Goal: Go to known website: Go to known website

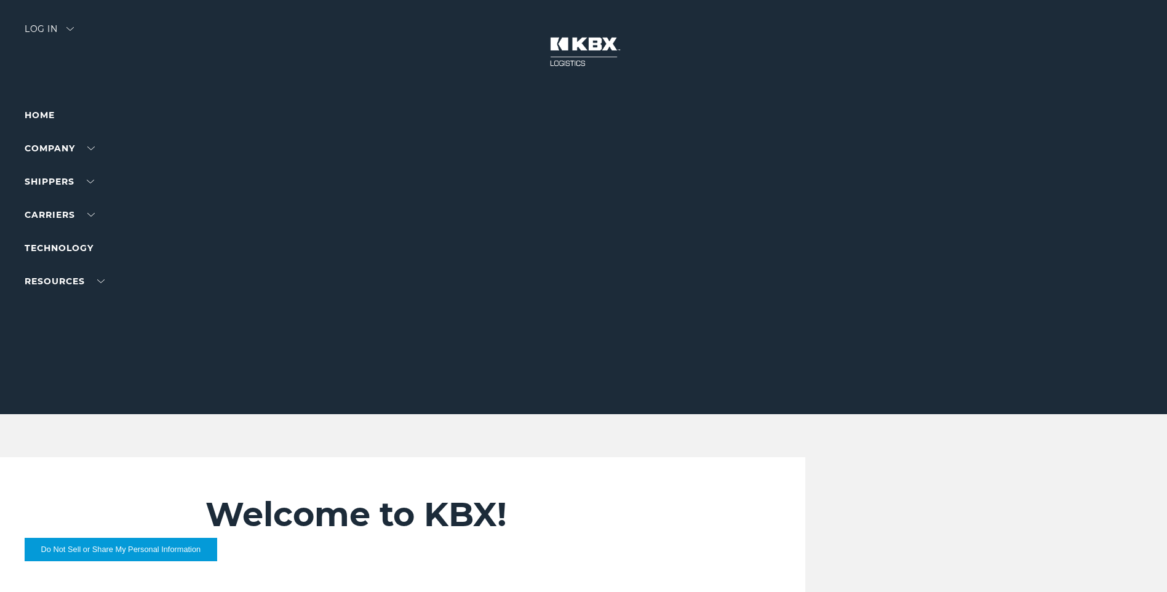
click at [50, 28] on div "Log in" at bounding box center [49, 34] width 49 height 18
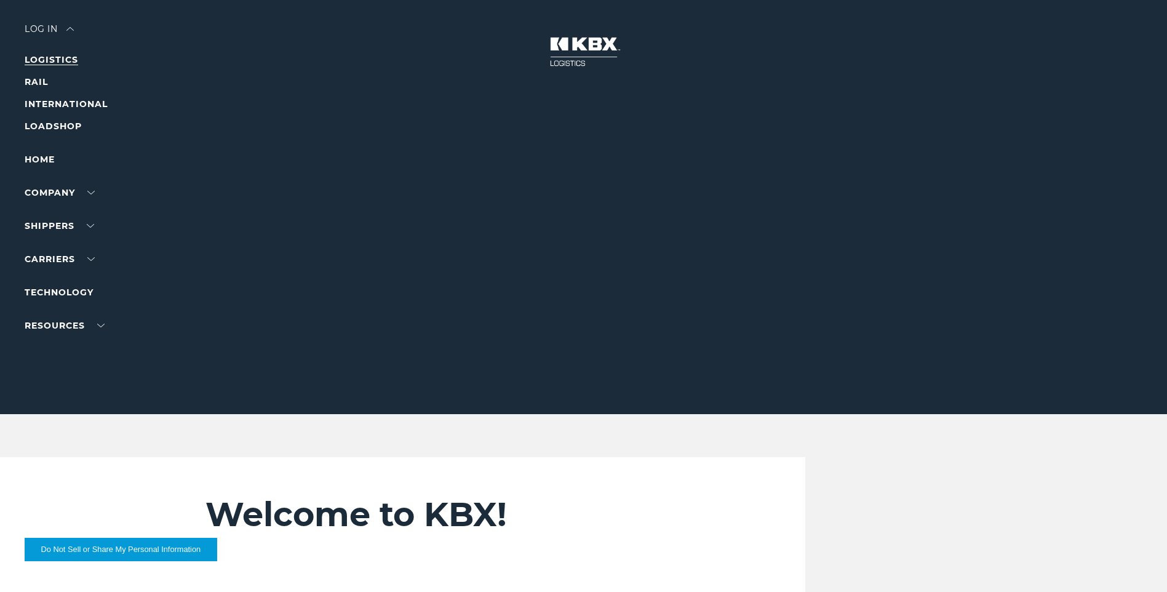
click at [54, 60] on link "LOGISTICS" at bounding box center [52, 59] width 54 height 11
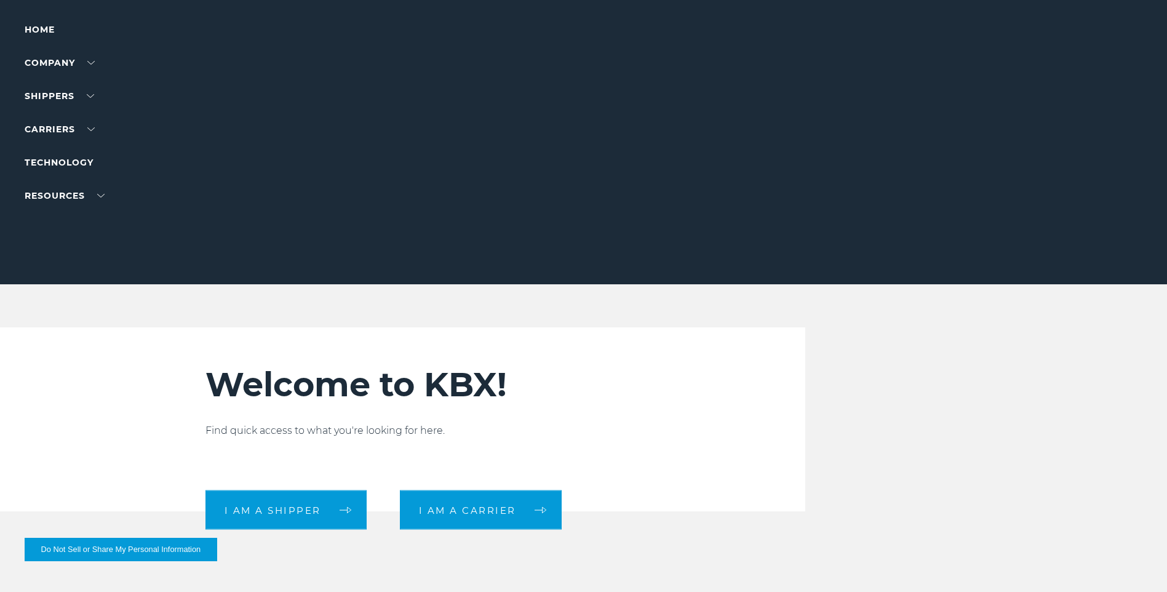
scroll to position [492, 0]
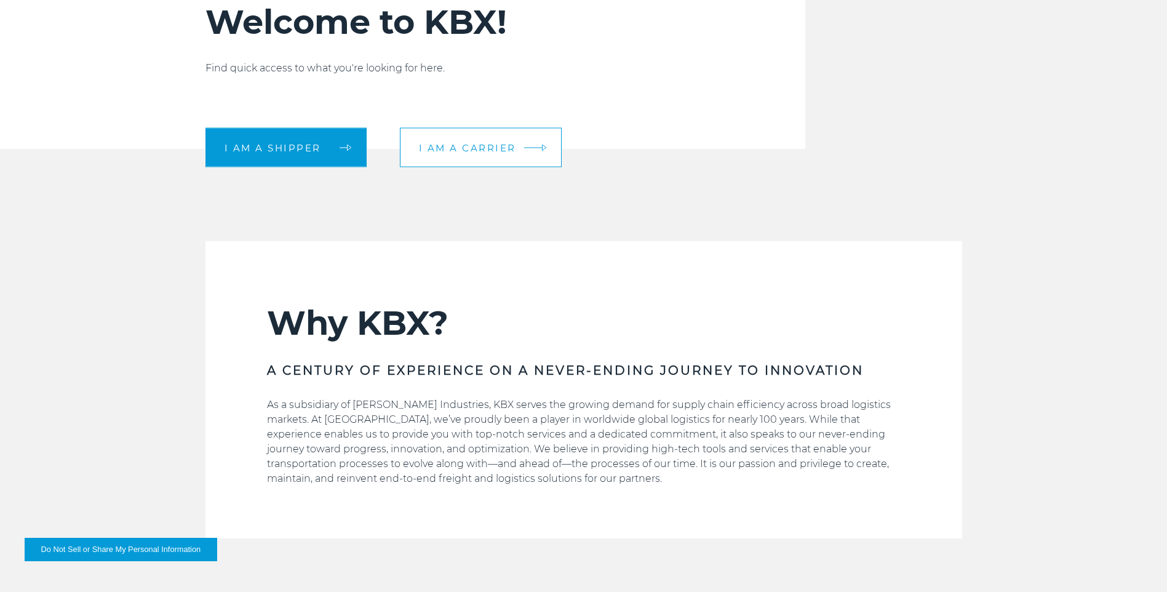
click at [516, 147] on link "I am a carrier" at bounding box center [481, 147] width 162 height 39
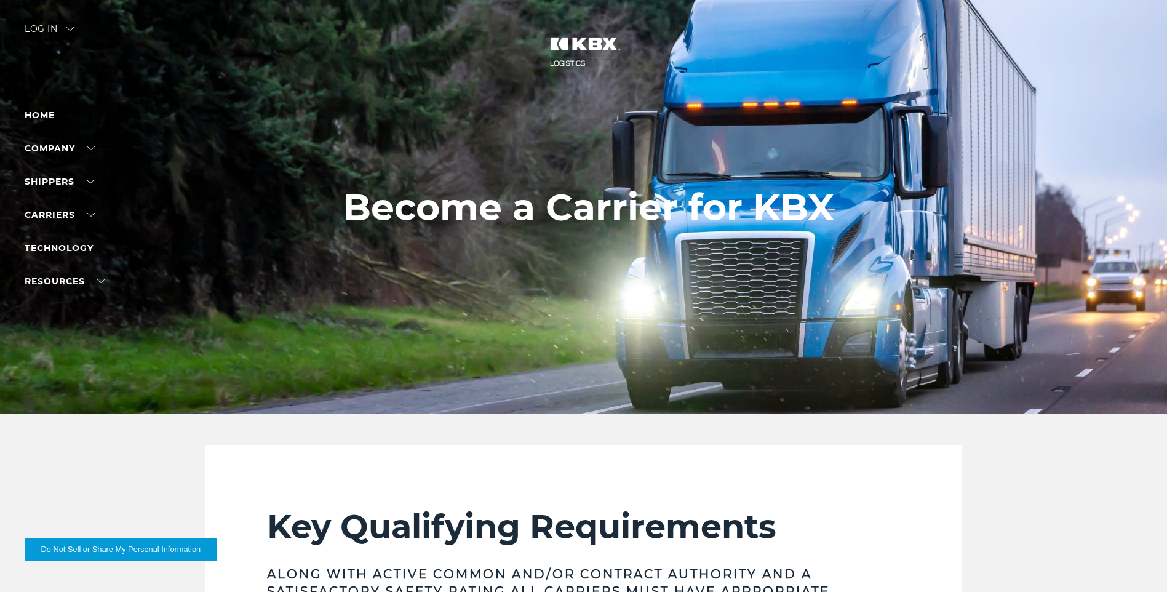
click at [70, 28] on img at bounding box center [69, 29] width 7 height 4
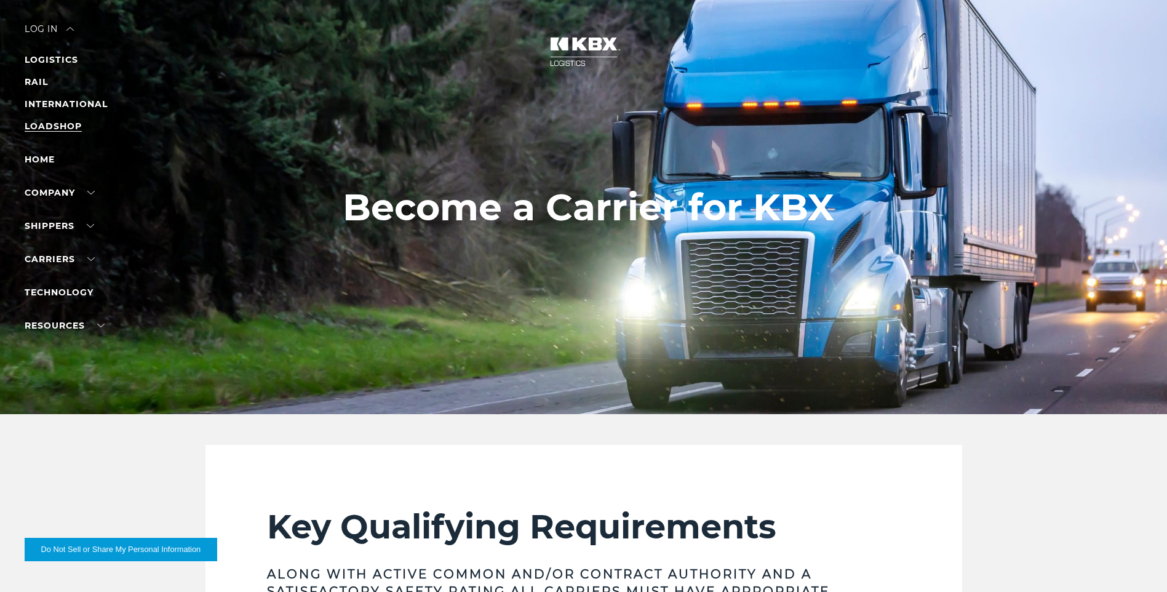
click at [58, 126] on link "LOADSHOP" at bounding box center [53, 126] width 57 height 11
